Goal: Navigation & Orientation: Go to known website

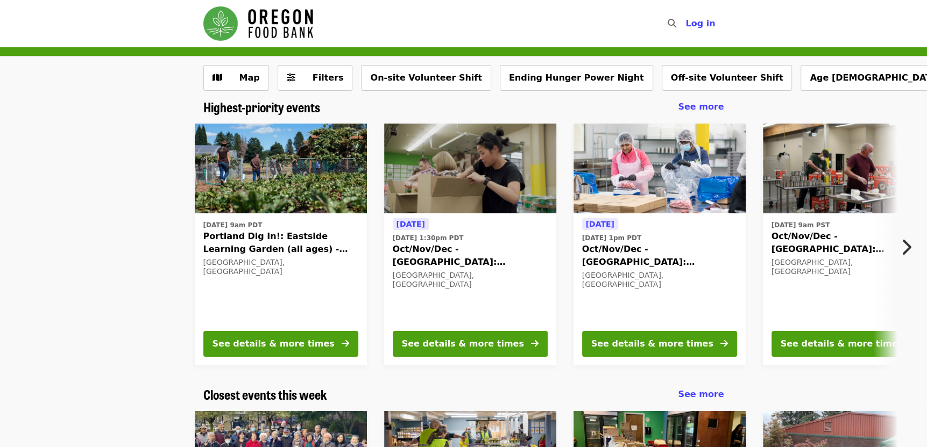
click at [270, 35] on img "Main navigation" at bounding box center [258, 23] width 110 height 34
